Goal: Information Seeking & Learning: Check status

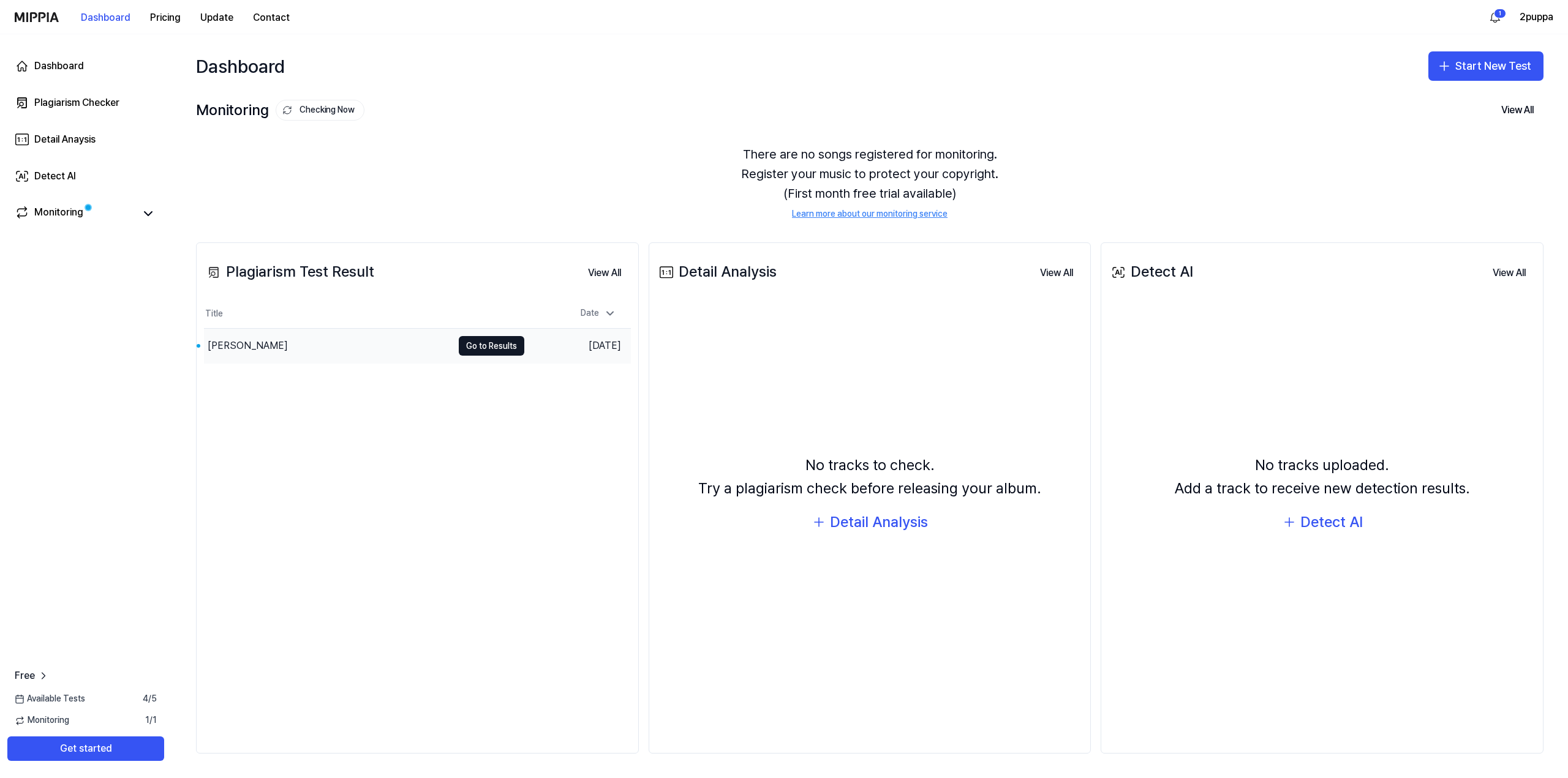
click at [398, 336] on div "[PERSON_NAME]" at bounding box center [329, 346] width 249 height 34
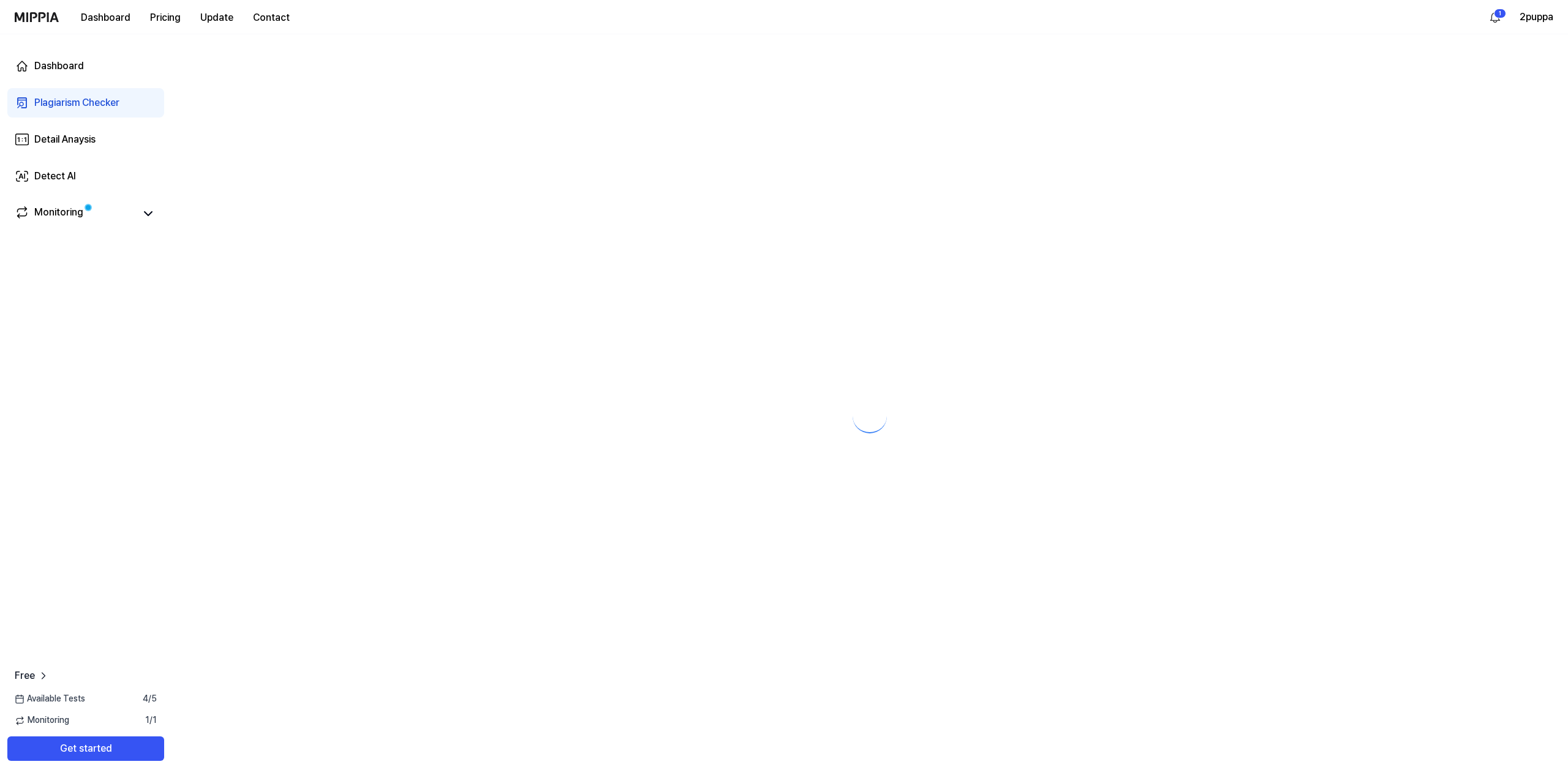
click at [463, 340] on div at bounding box center [869, 406] width 1396 height 744
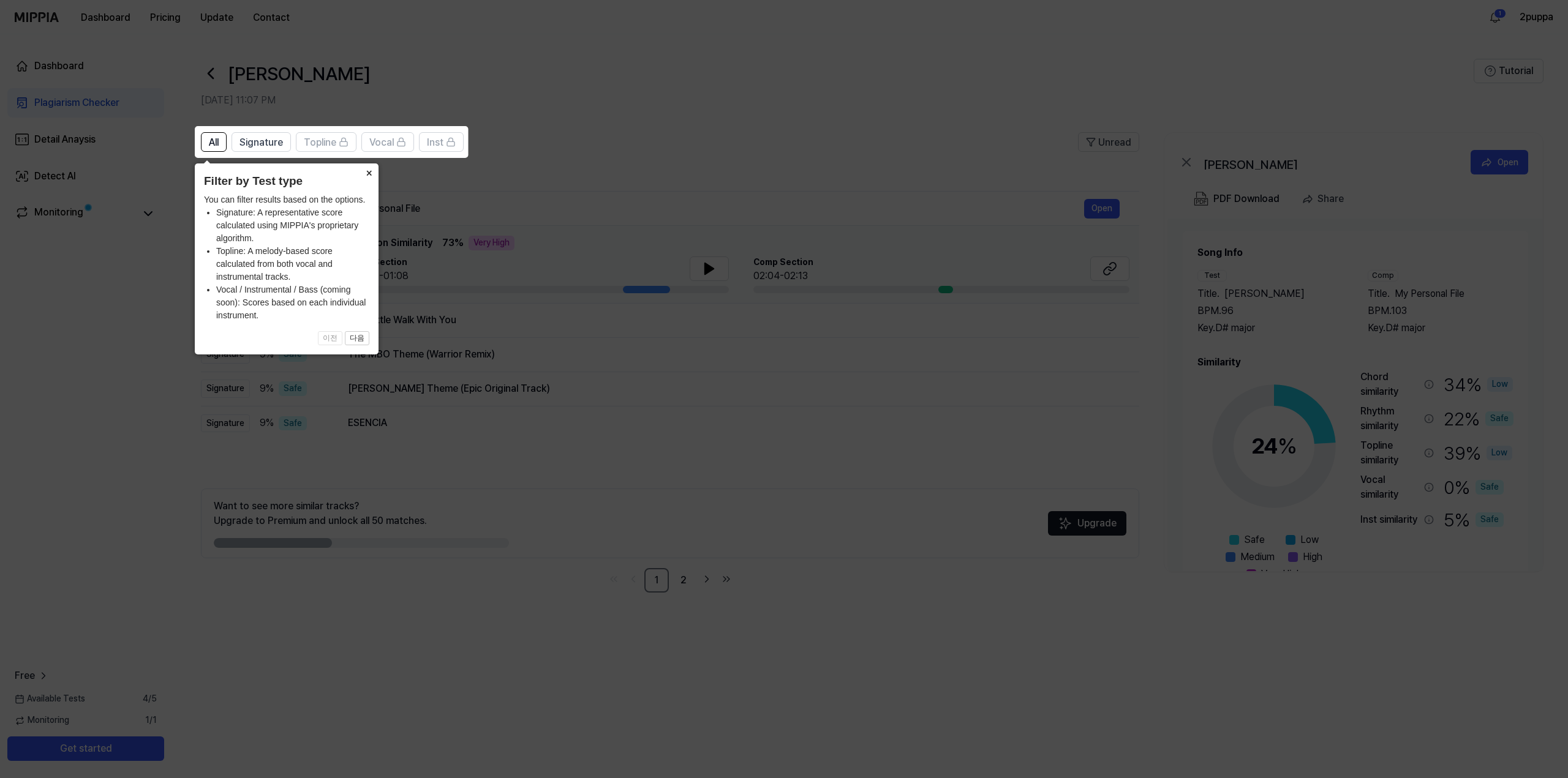
click at [371, 177] on button "×" at bounding box center [369, 172] width 20 height 17
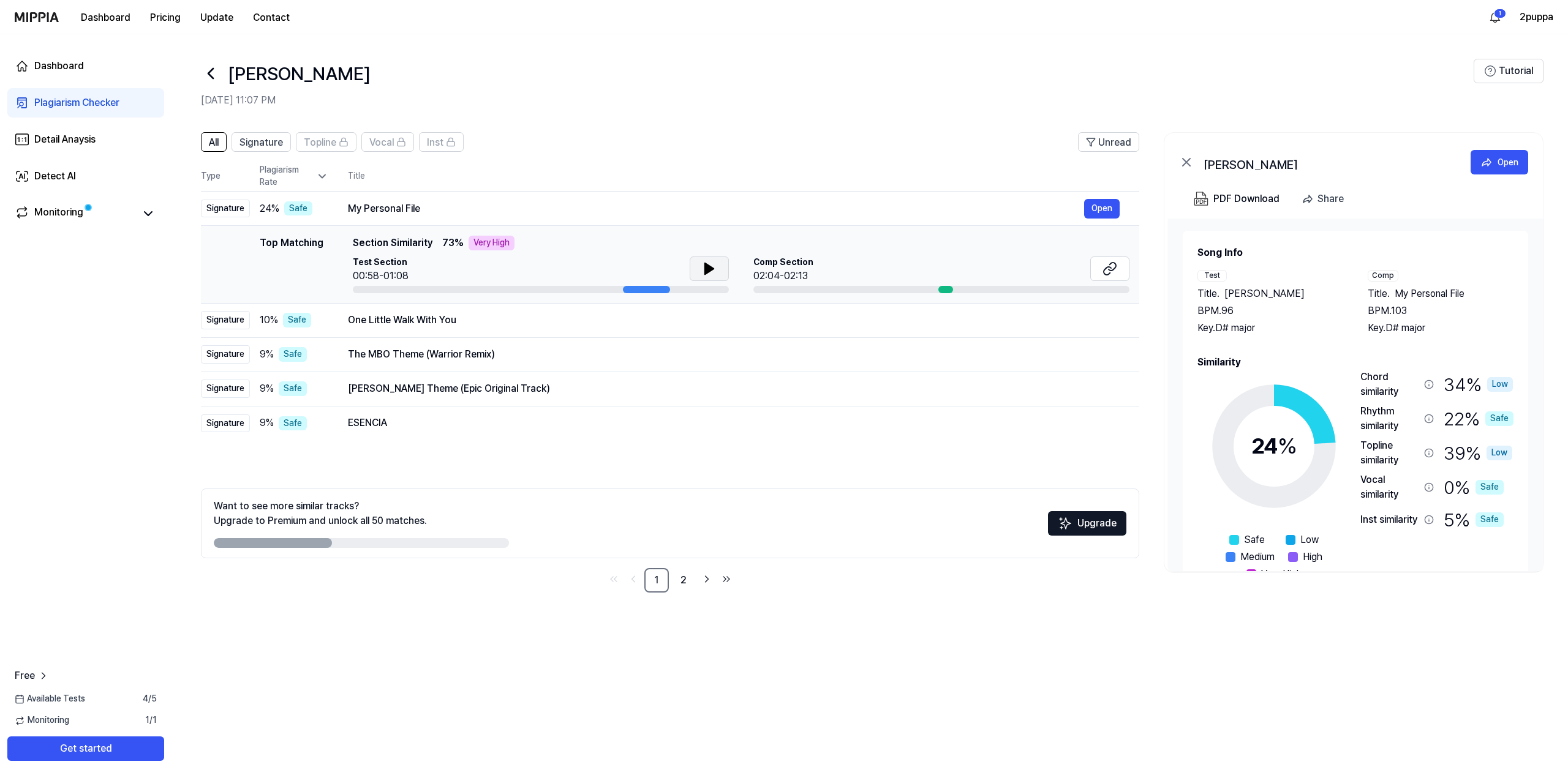
click at [720, 265] on button at bounding box center [709, 269] width 39 height 24
click at [692, 268] on button at bounding box center [709, 269] width 39 height 24
click at [932, 292] on div at bounding box center [941, 289] width 376 height 7
click at [708, 271] on icon at bounding box center [709, 269] width 14 height 14
drag, startPoint x: 639, startPoint y: 295, endPoint x: 632, endPoint y: 292, distance: 7.6
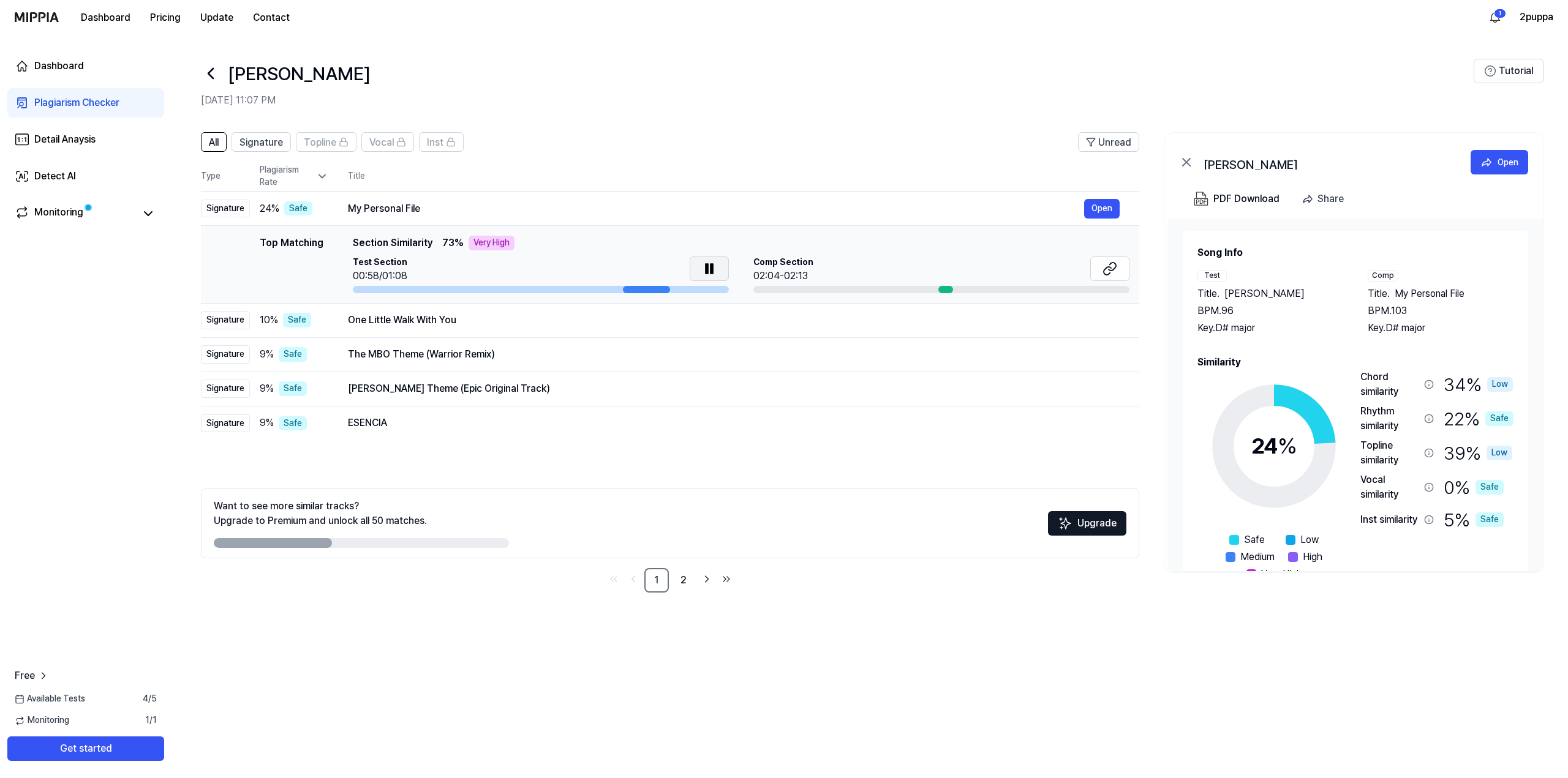
click at [632, 292] on td "Top Matching Top Matching Section Similarity 73 % Very High Test Section 00:58/…" at bounding box center [670, 264] width 938 height 78
click at [628, 291] on div at bounding box center [646, 289] width 47 height 7
drag, startPoint x: 640, startPoint y: 288, endPoint x: 718, endPoint y: 249, distance: 87.2
click at [718, 249] on div "Top Matching Section Similarity 73 % Very High" at bounding box center [741, 243] width 776 height 14
click at [1096, 204] on button "Open" at bounding box center [1101, 209] width 36 height 20
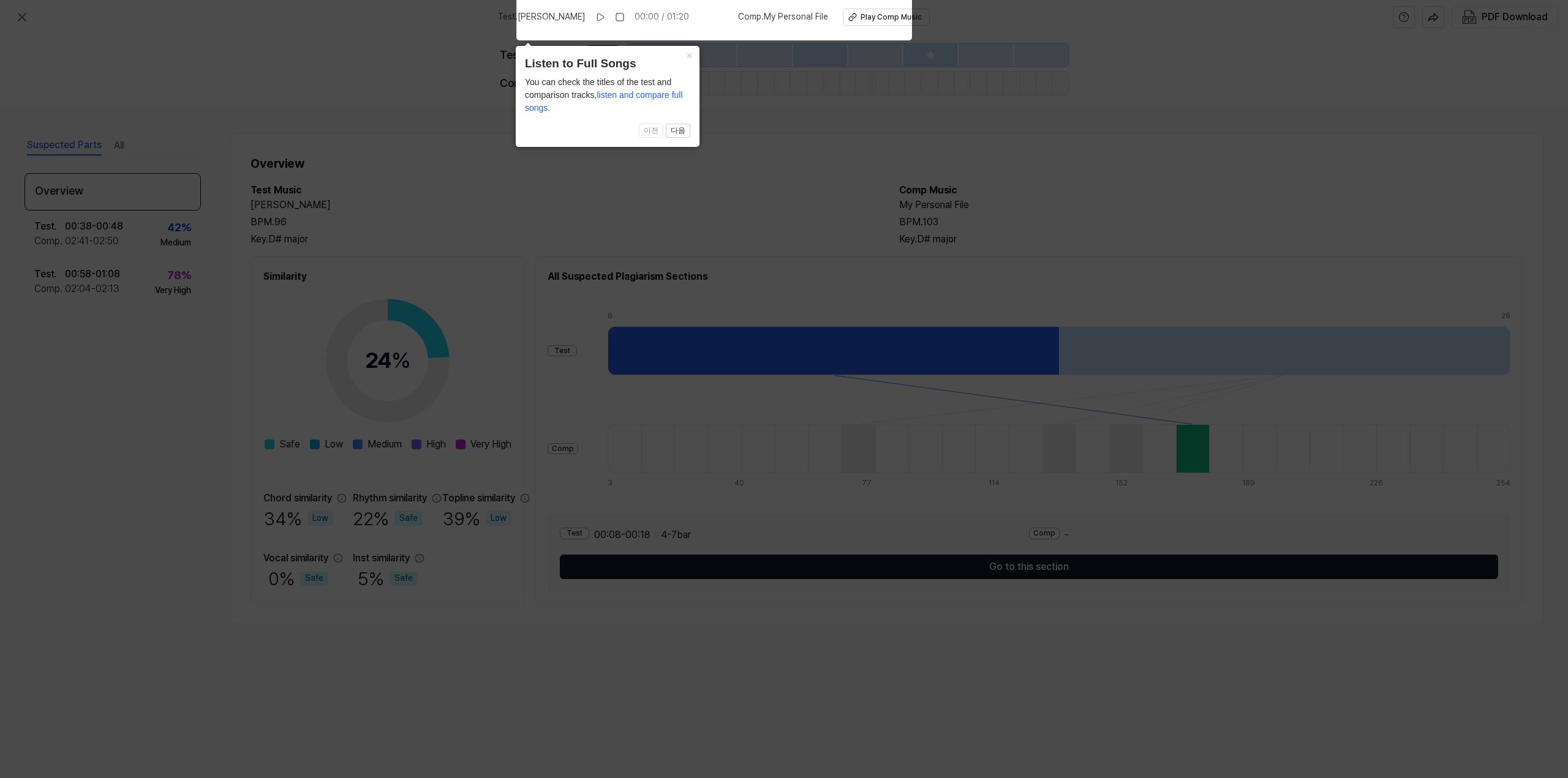
click at [762, 141] on icon at bounding box center [784, 386] width 1568 height 784
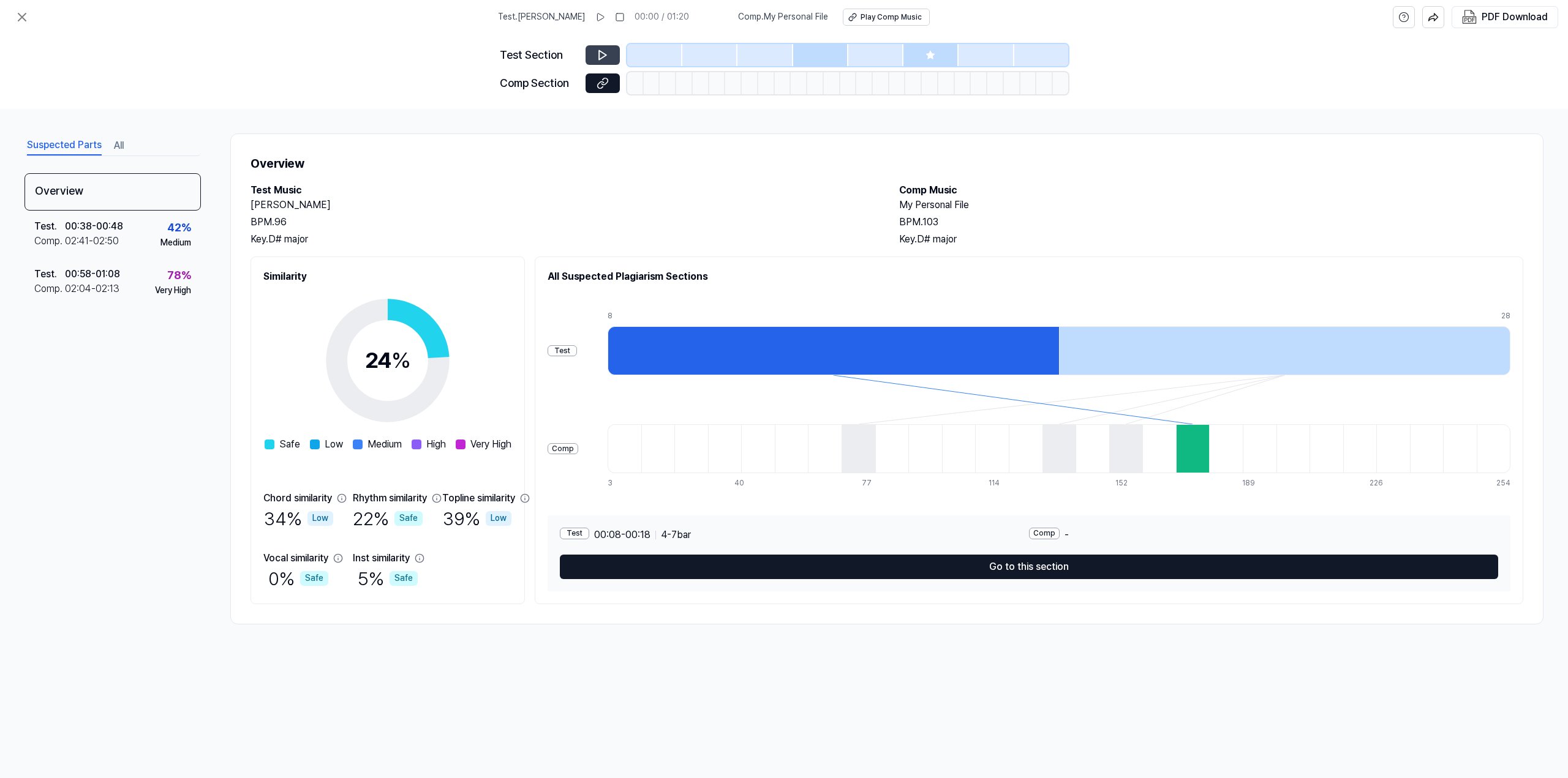
click at [613, 52] on button at bounding box center [603, 56] width 34 height 20
click at [607, 54] on icon at bounding box center [603, 56] width 13 height 13
click at [1189, 440] on div at bounding box center [1193, 449] width 34 height 49
click at [1145, 340] on div at bounding box center [1284, 350] width 451 height 49
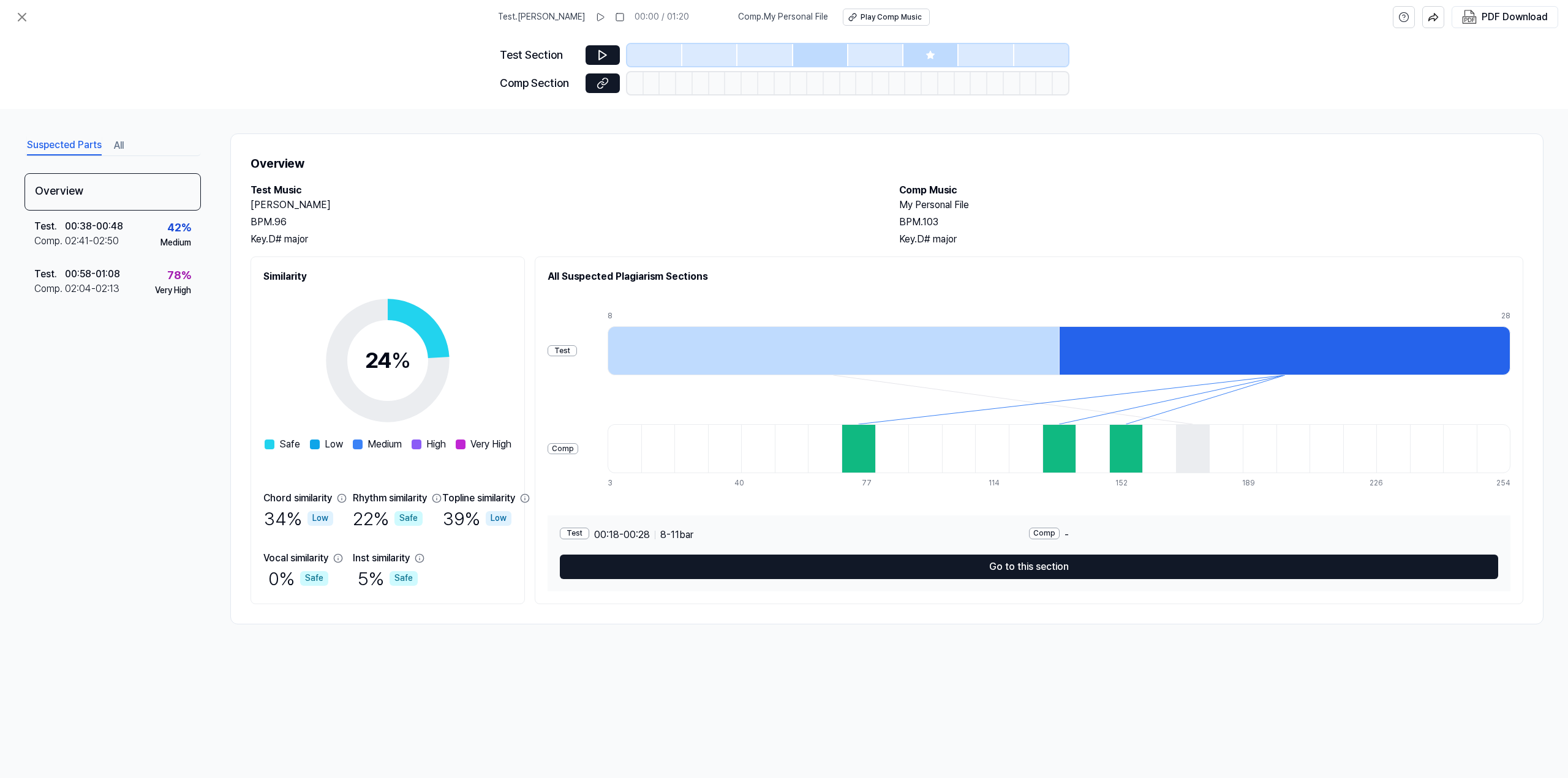
click at [1085, 344] on div at bounding box center [1284, 350] width 451 height 49
click at [870, 361] on div at bounding box center [833, 350] width 451 height 49
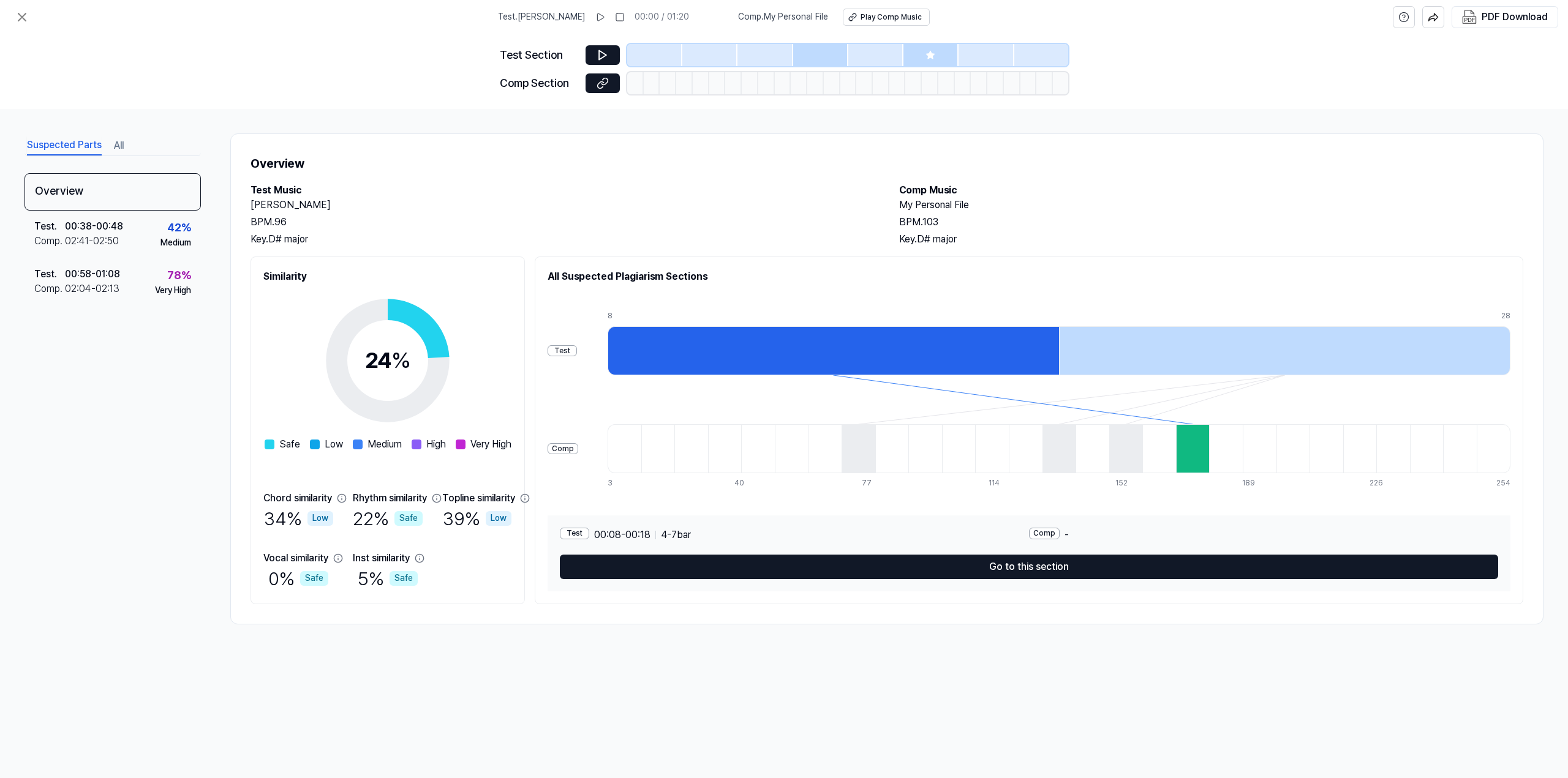
click at [119, 141] on button "All" at bounding box center [118, 146] width 10 height 20
click at [90, 146] on button "Suspected Parts" at bounding box center [64, 146] width 74 height 20
click at [19, 18] on icon at bounding box center [21, 17] width 14 height 14
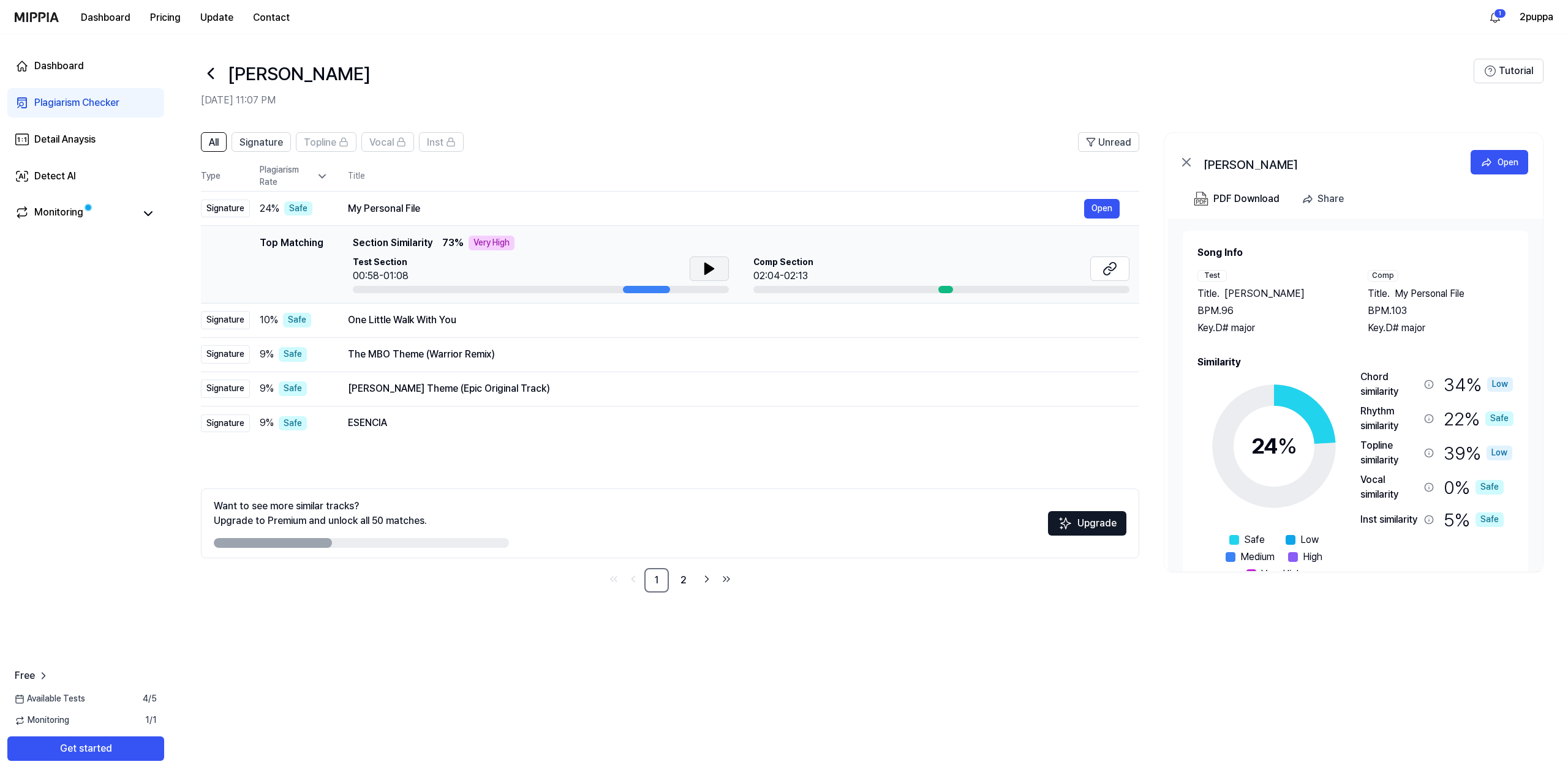
click at [714, 262] on icon at bounding box center [709, 269] width 14 height 14
drag, startPoint x: 714, startPoint y: 262, endPoint x: 759, endPoint y: 268, distance: 45.4
click at [714, 262] on icon at bounding box center [709, 269] width 14 height 14
click at [1113, 269] on icon at bounding box center [1112, 266] width 7 height 8
click at [787, 329] on div "One Little Walk With You Open" at bounding box center [733, 321] width 772 height 20
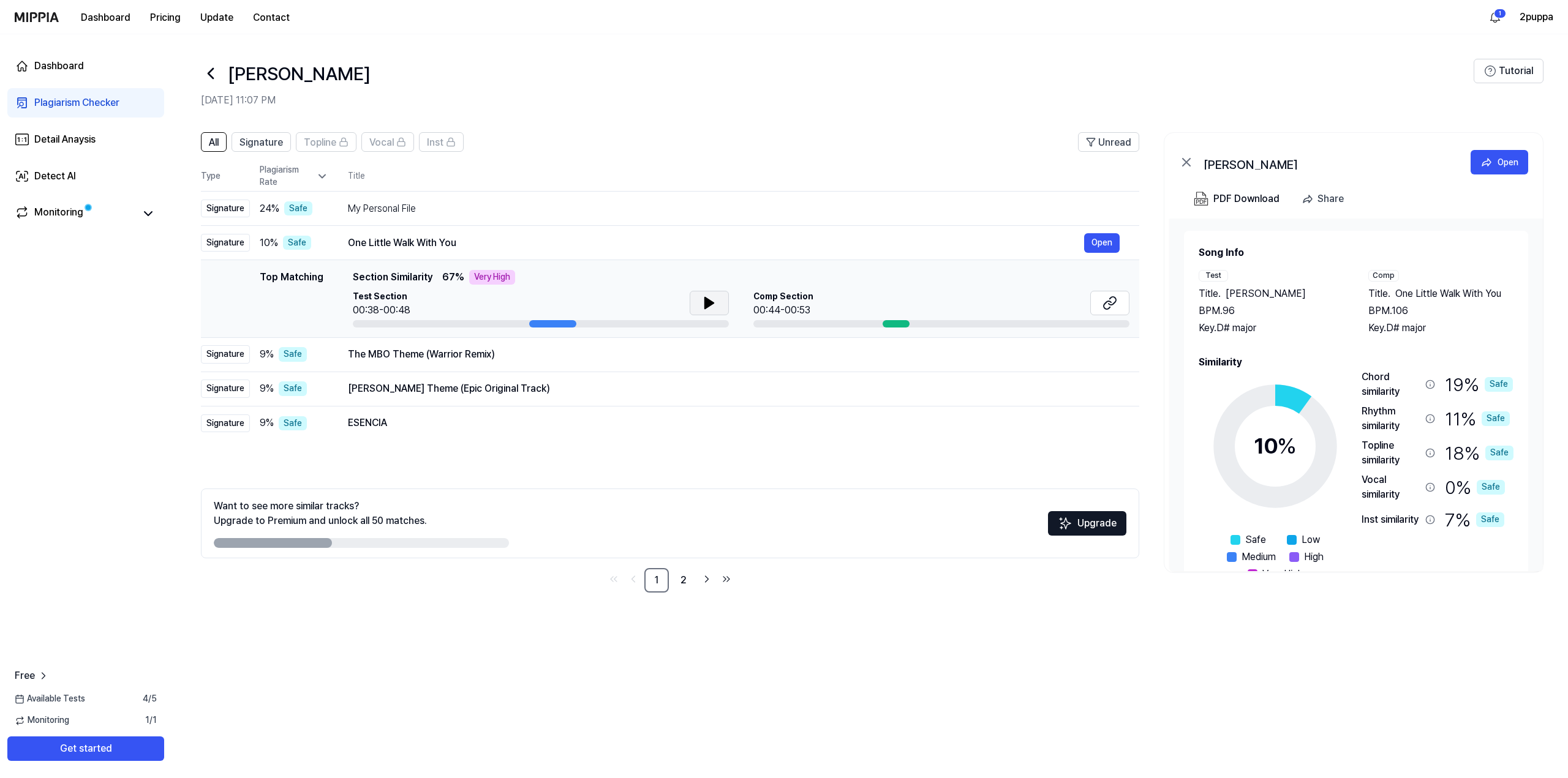
click at [705, 302] on icon at bounding box center [709, 303] width 9 height 11
click at [1117, 308] on button at bounding box center [1110, 303] width 39 height 24
click at [716, 311] on button at bounding box center [709, 303] width 39 height 24
click at [687, 580] on link "2" at bounding box center [682, 580] width 24 height 24
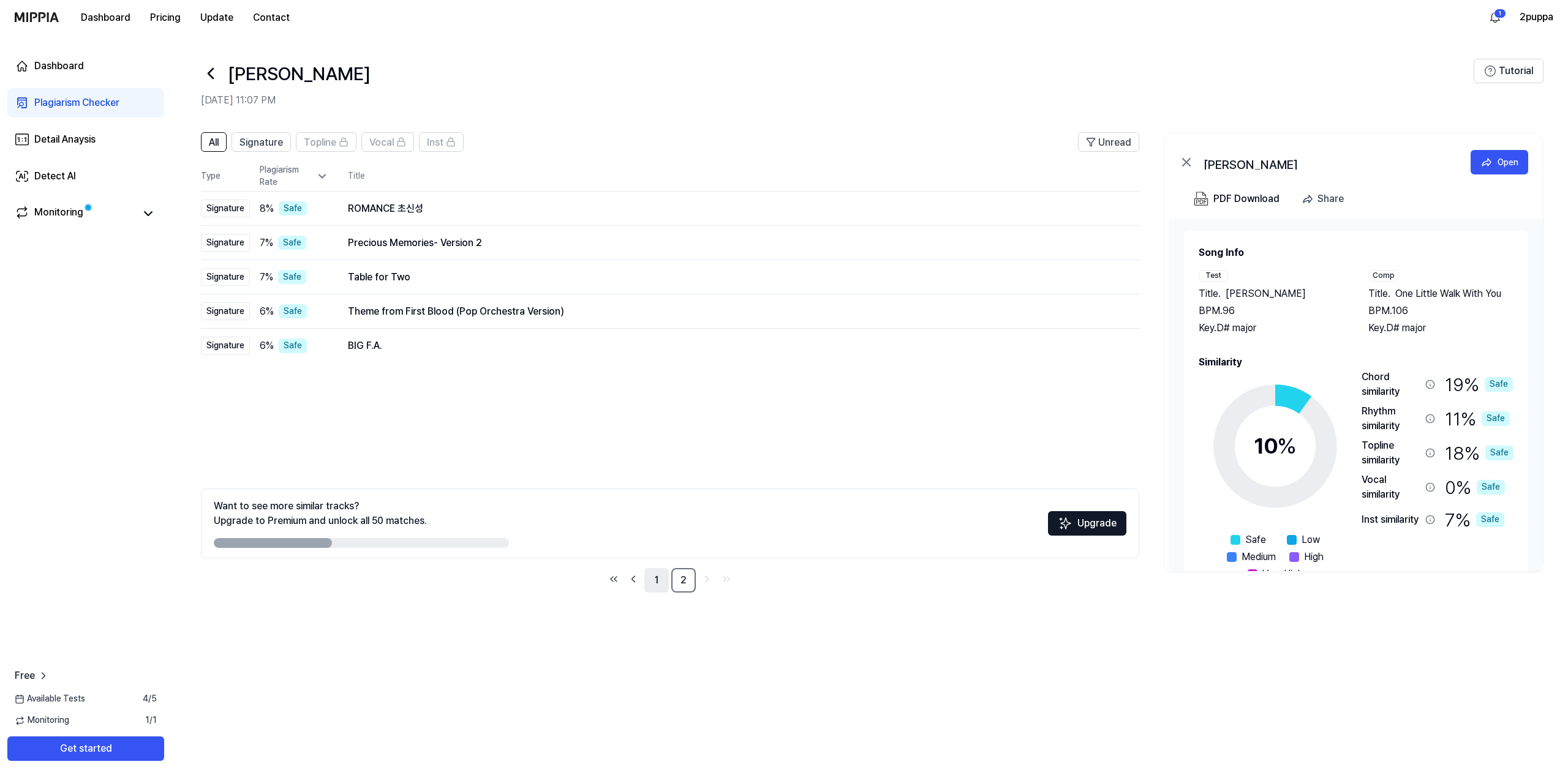
click at [655, 583] on link "1" at bounding box center [655, 580] width 24 height 24
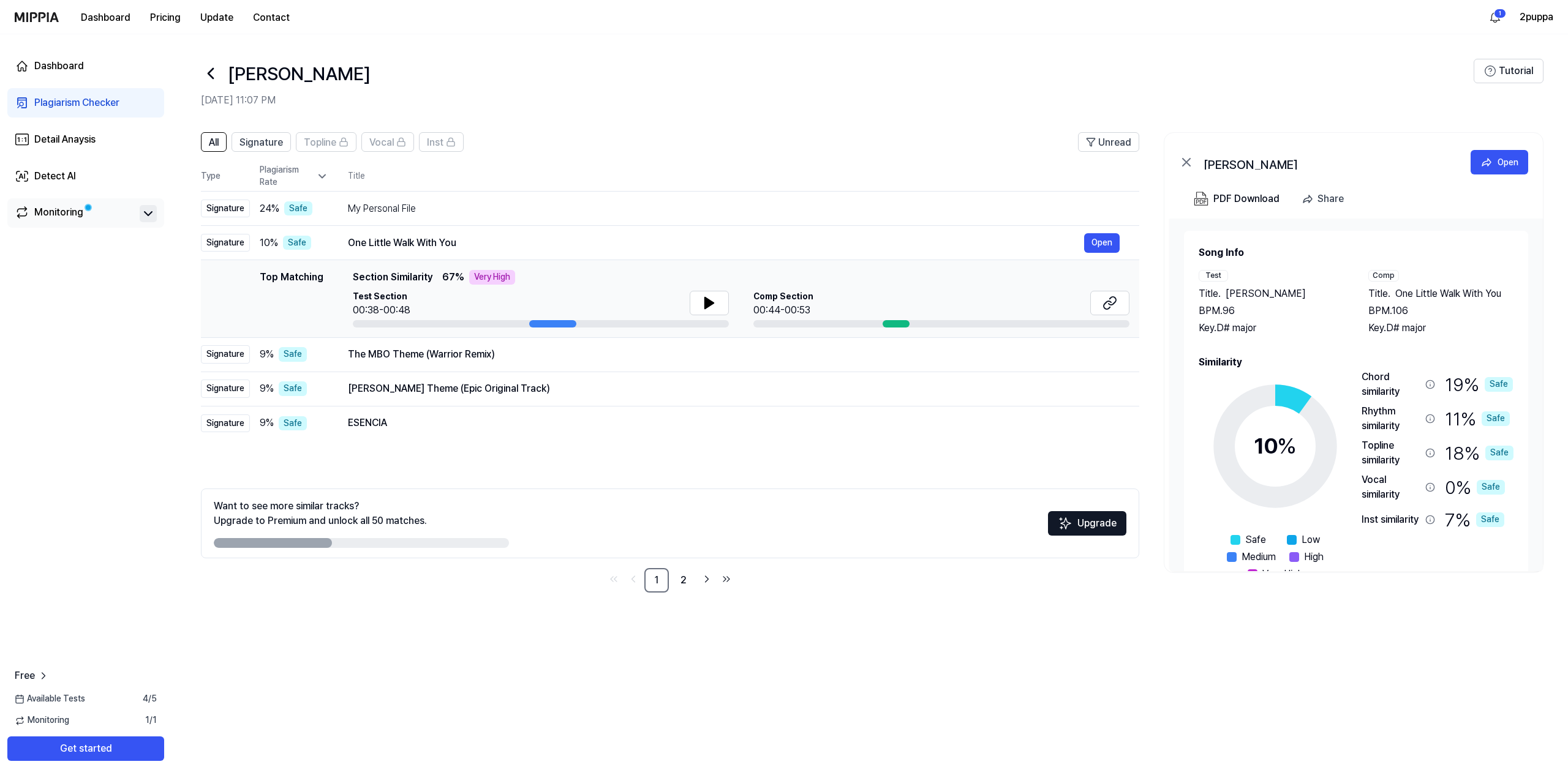
click at [144, 209] on icon at bounding box center [148, 213] width 14 height 14
click at [217, 69] on icon at bounding box center [210, 73] width 20 height 20
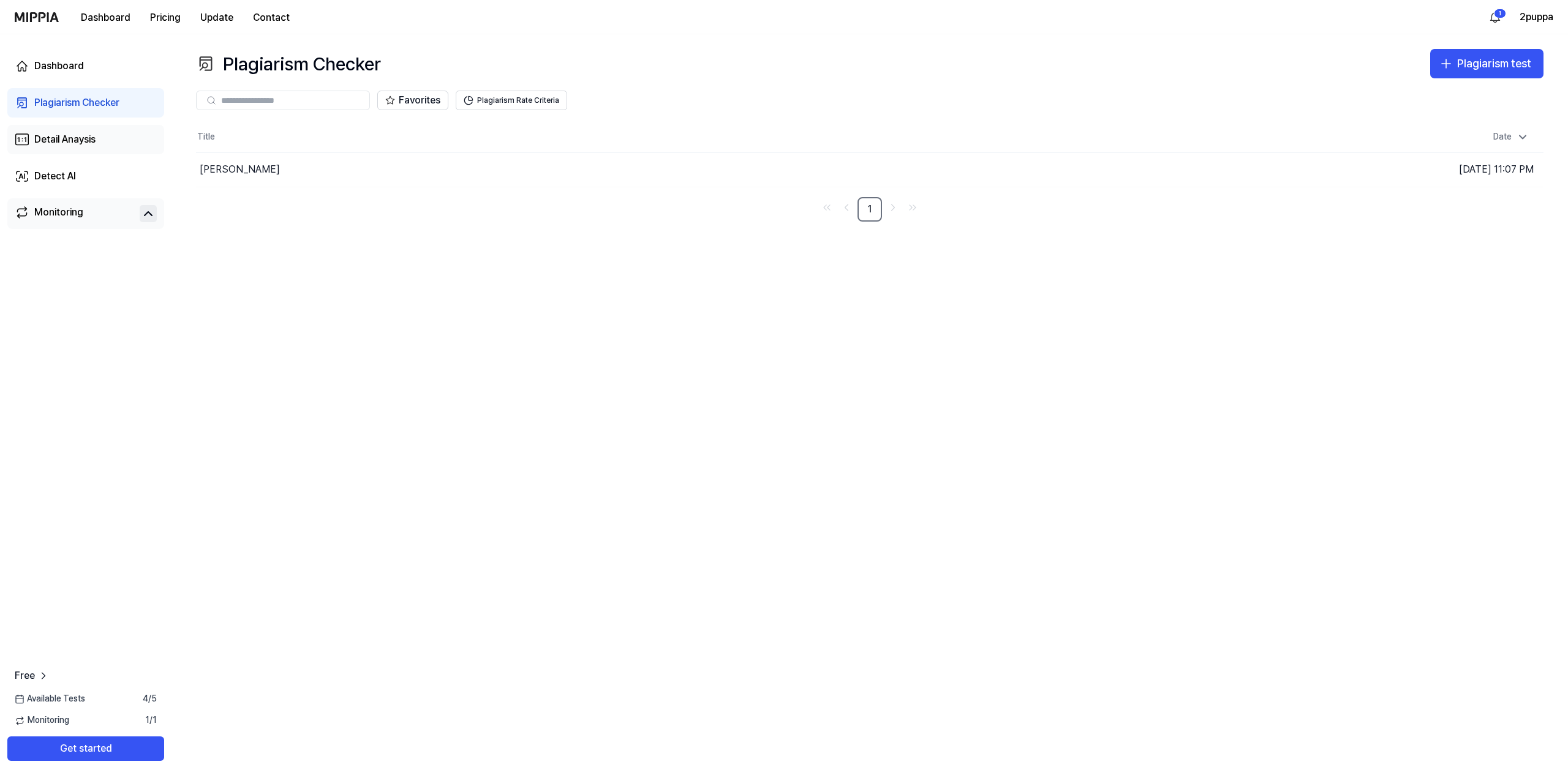
click at [136, 127] on link "Detail Anaysis" at bounding box center [85, 140] width 157 height 30
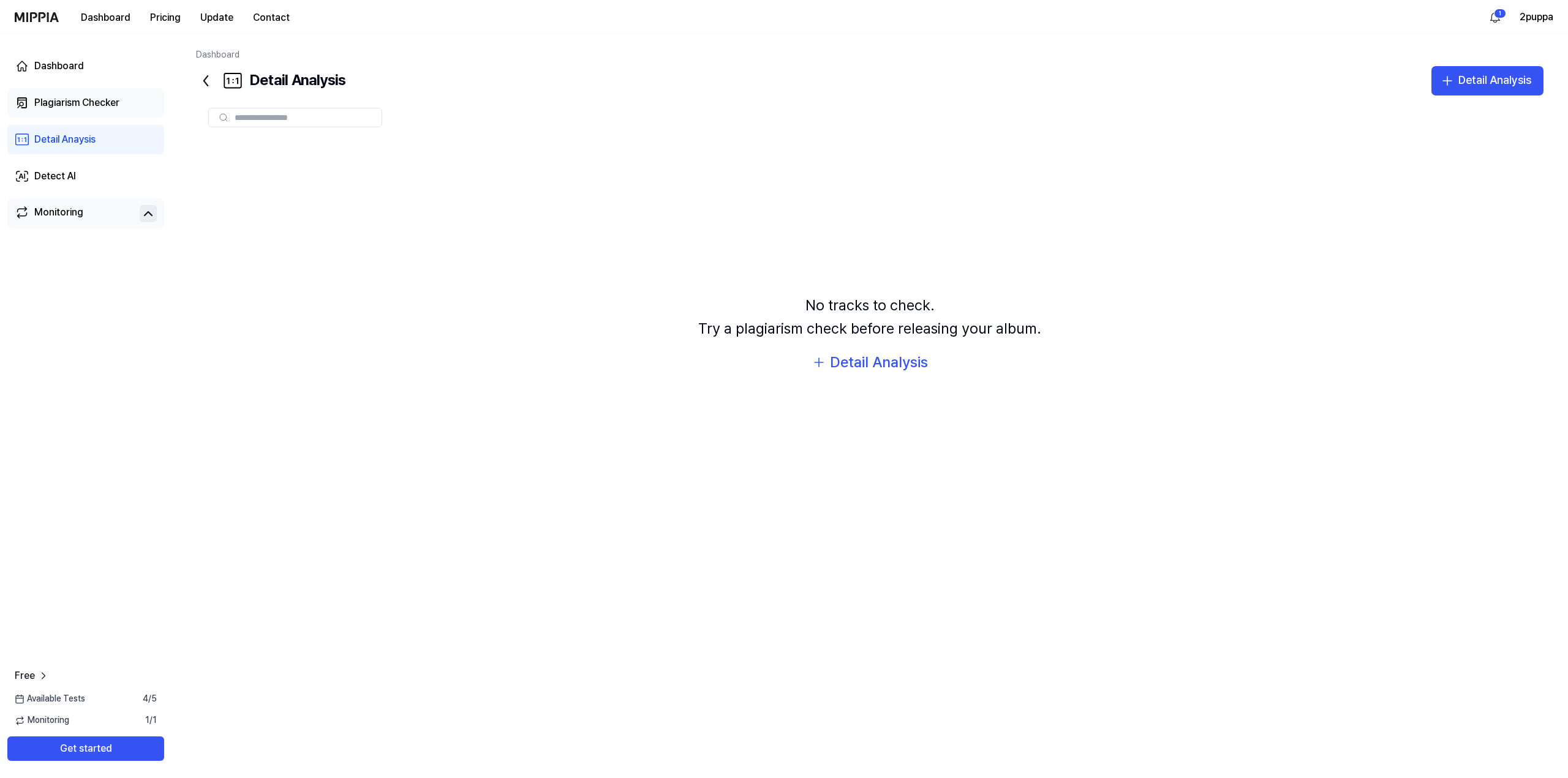
click at [122, 94] on link "Plagiarism Checker" at bounding box center [85, 102] width 157 height 30
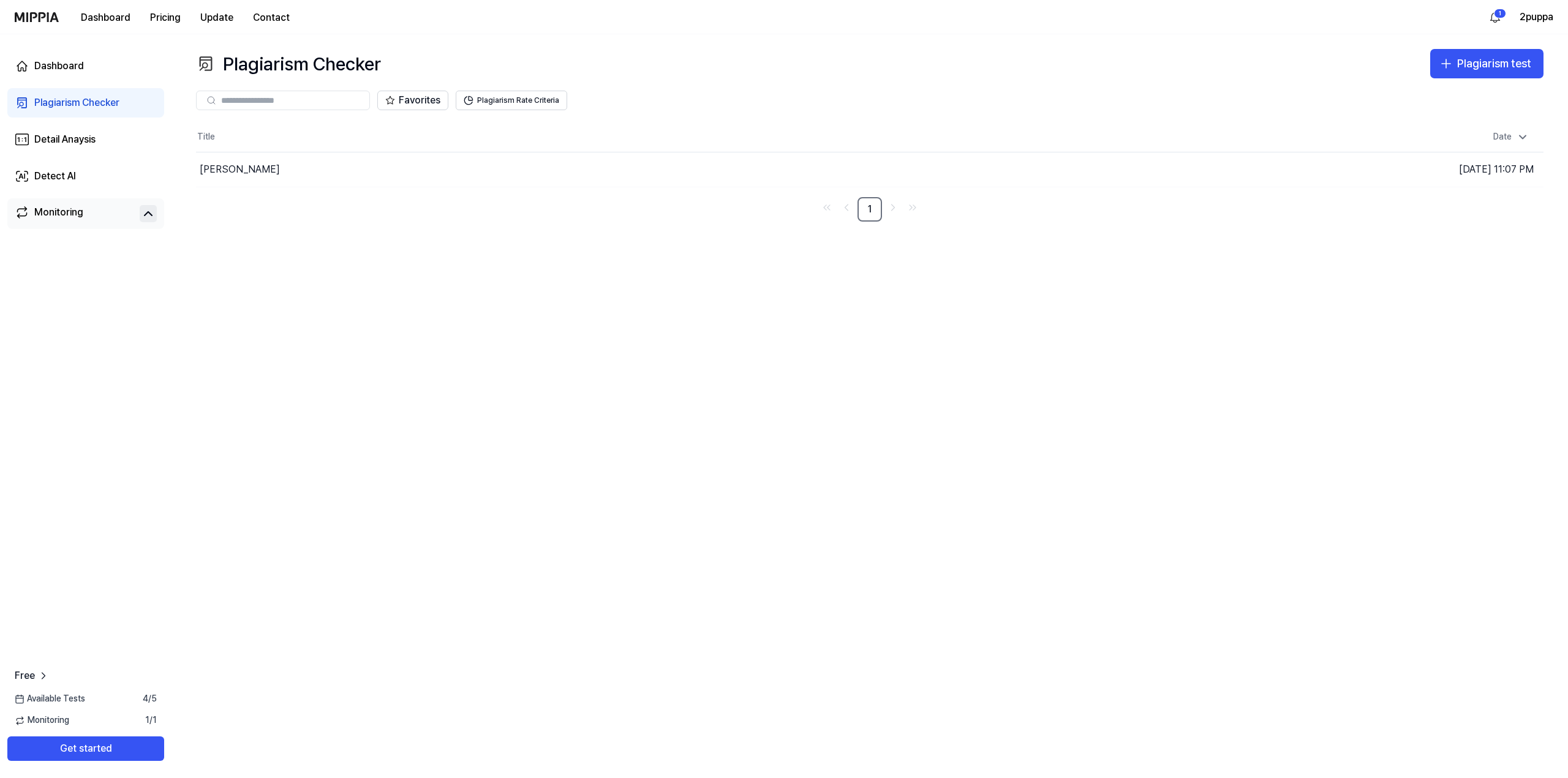
click at [338, 187] on div "Title Date [PERSON_NAME] Go to Results [DATE] 11:07 PM 1" at bounding box center [870, 172] width 1347 height 99
click at [342, 178] on div "[PERSON_NAME]" at bounding box center [638, 169] width 885 height 34
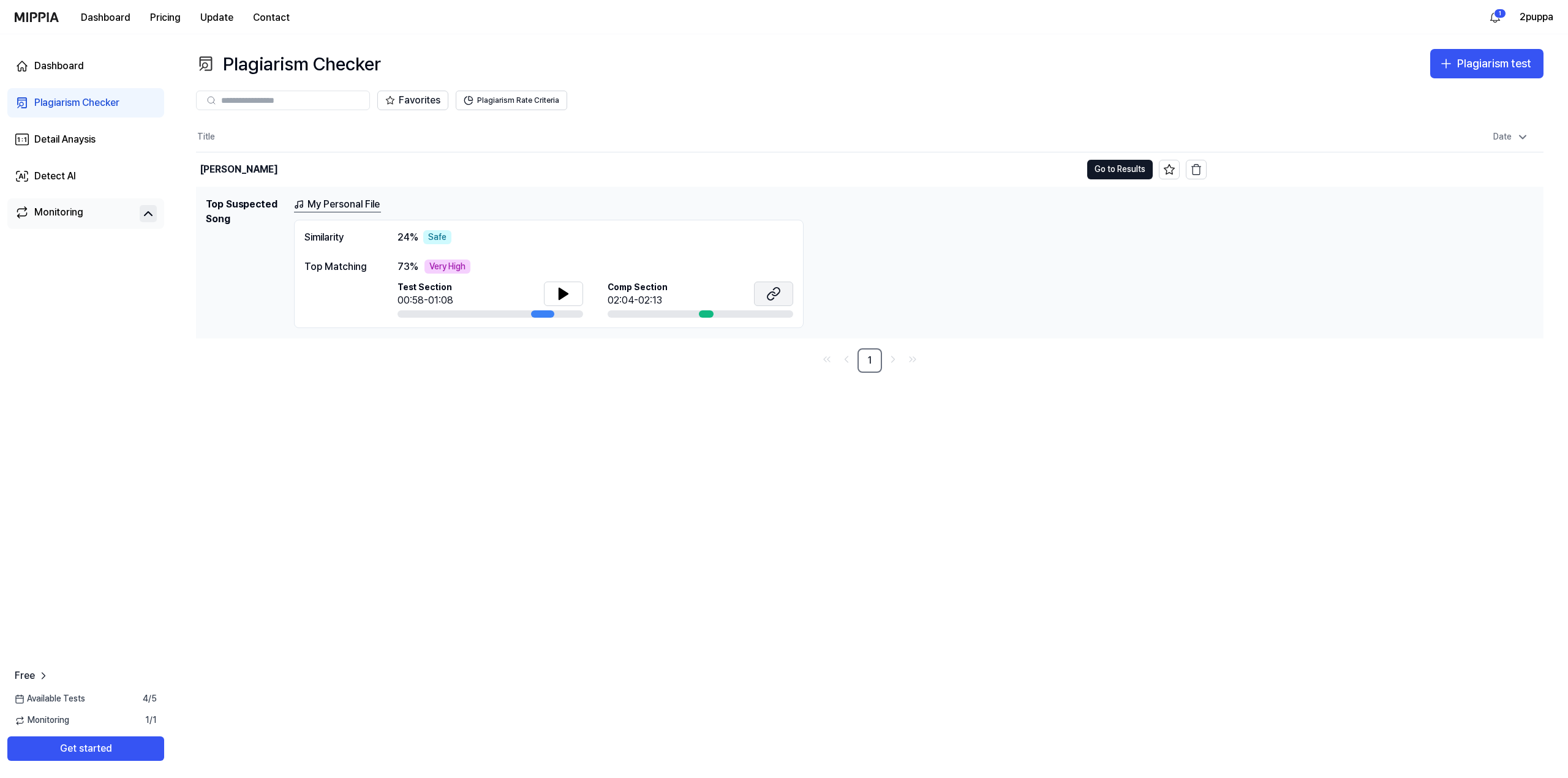
click at [780, 292] on icon at bounding box center [773, 294] width 14 height 14
click at [559, 295] on icon at bounding box center [563, 294] width 9 height 11
click at [335, 261] on div "Top Matching" at bounding box center [338, 267] width 69 height 14
click at [369, 268] on div "Top Matching" at bounding box center [338, 267] width 69 height 14
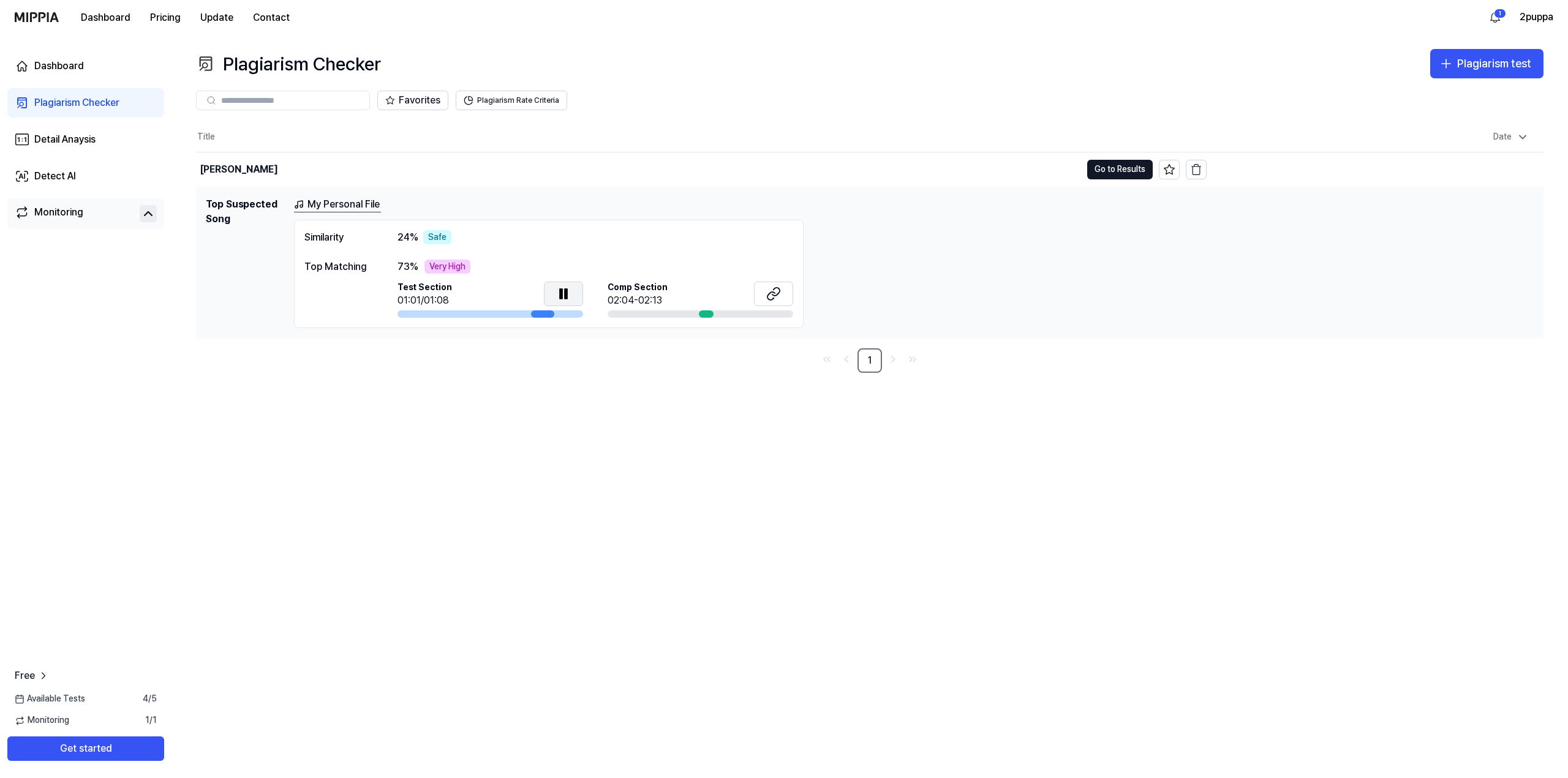
click at [633, 257] on div "Similarity 24 % Safe Top Matching 73 % Very High Test Section 01:01/01:08 Comp …" at bounding box center [548, 274] width 510 height 109
click at [441, 261] on div "Very High" at bounding box center [447, 267] width 46 height 14
click at [326, 264] on div "Top Matching" at bounding box center [338, 267] width 69 height 14
click at [353, 204] on link "My Personal File" at bounding box center [337, 204] width 87 height 15
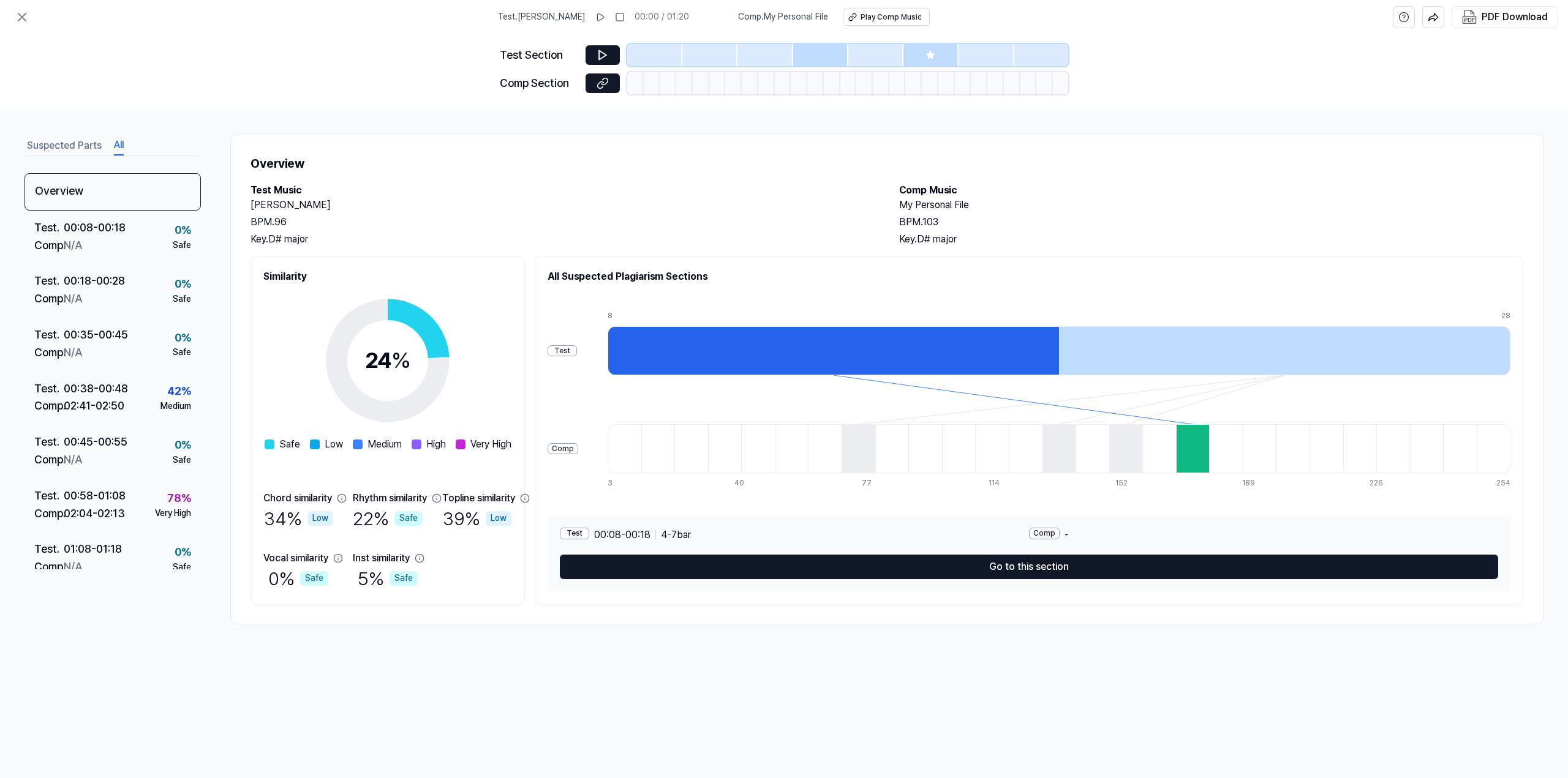
click at [114, 146] on button "All" at bounding box center [118, 146] width 10 height 20
